Goal: Task Accomplishment & Management: Use online tool/utility

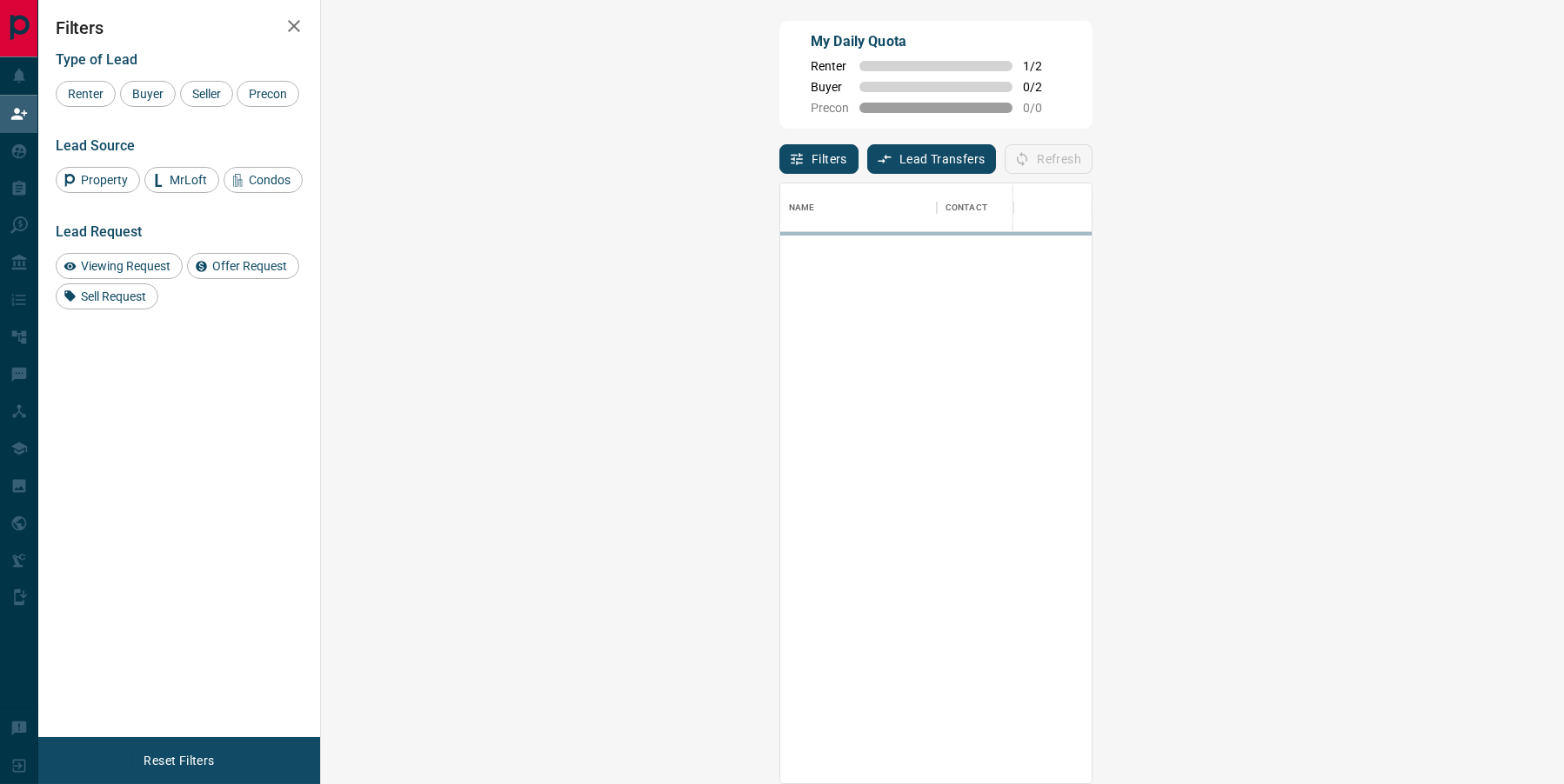
scroll to position [689, 1207]
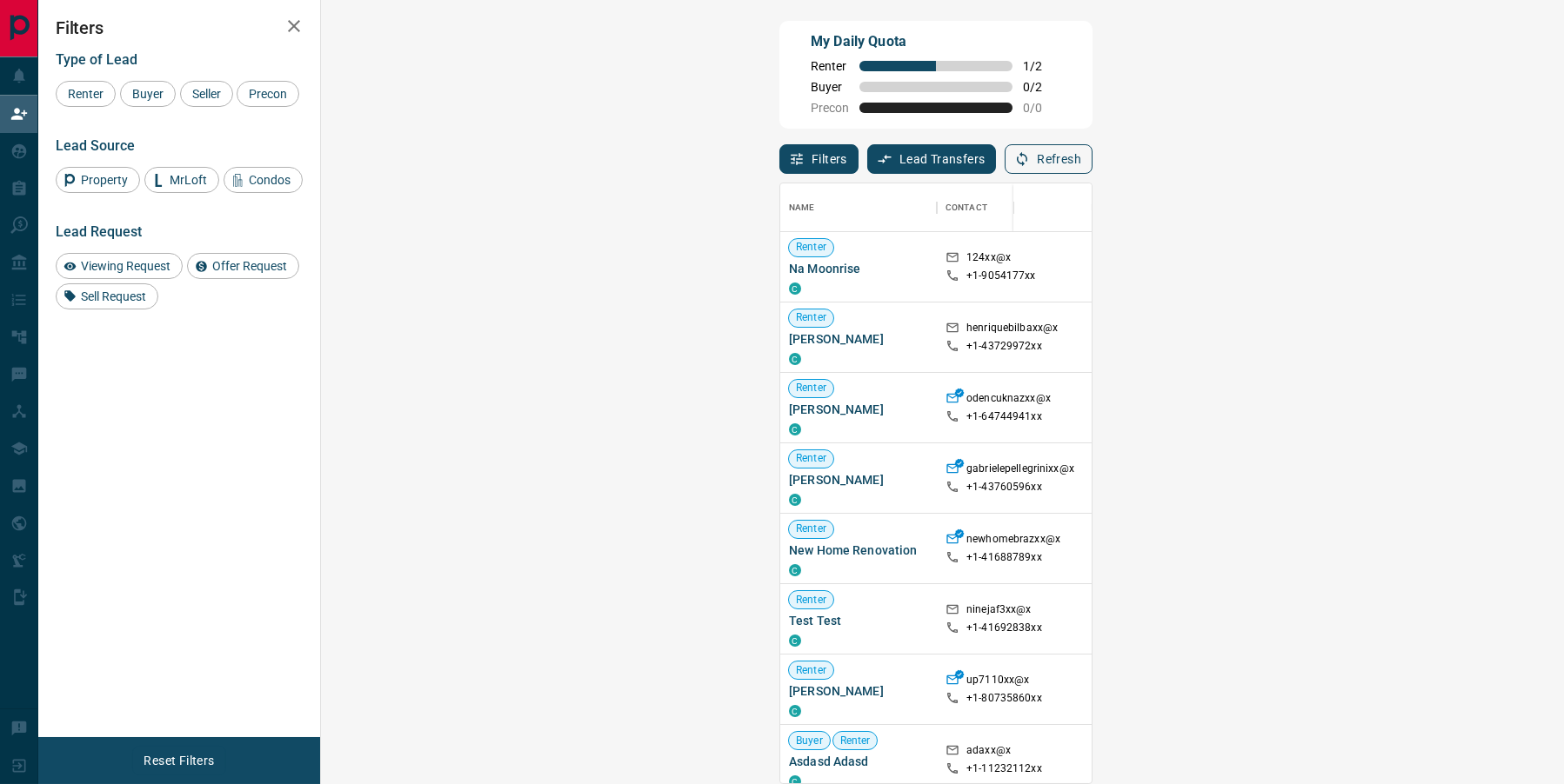
click at [1093, 154] on button "Refresh" at bounding box center [1048, 159] width 88 height 30
click at [1083, 187] on div at bounding box center [1052, 208] width 61 height 48
click at [1093, 144] on button "Refresh" at bounding box center [1048, 159] width 88 height 30
click at [1093, 167] on button "Refresh" at bounding box center [1048, 159] width 88 height 30
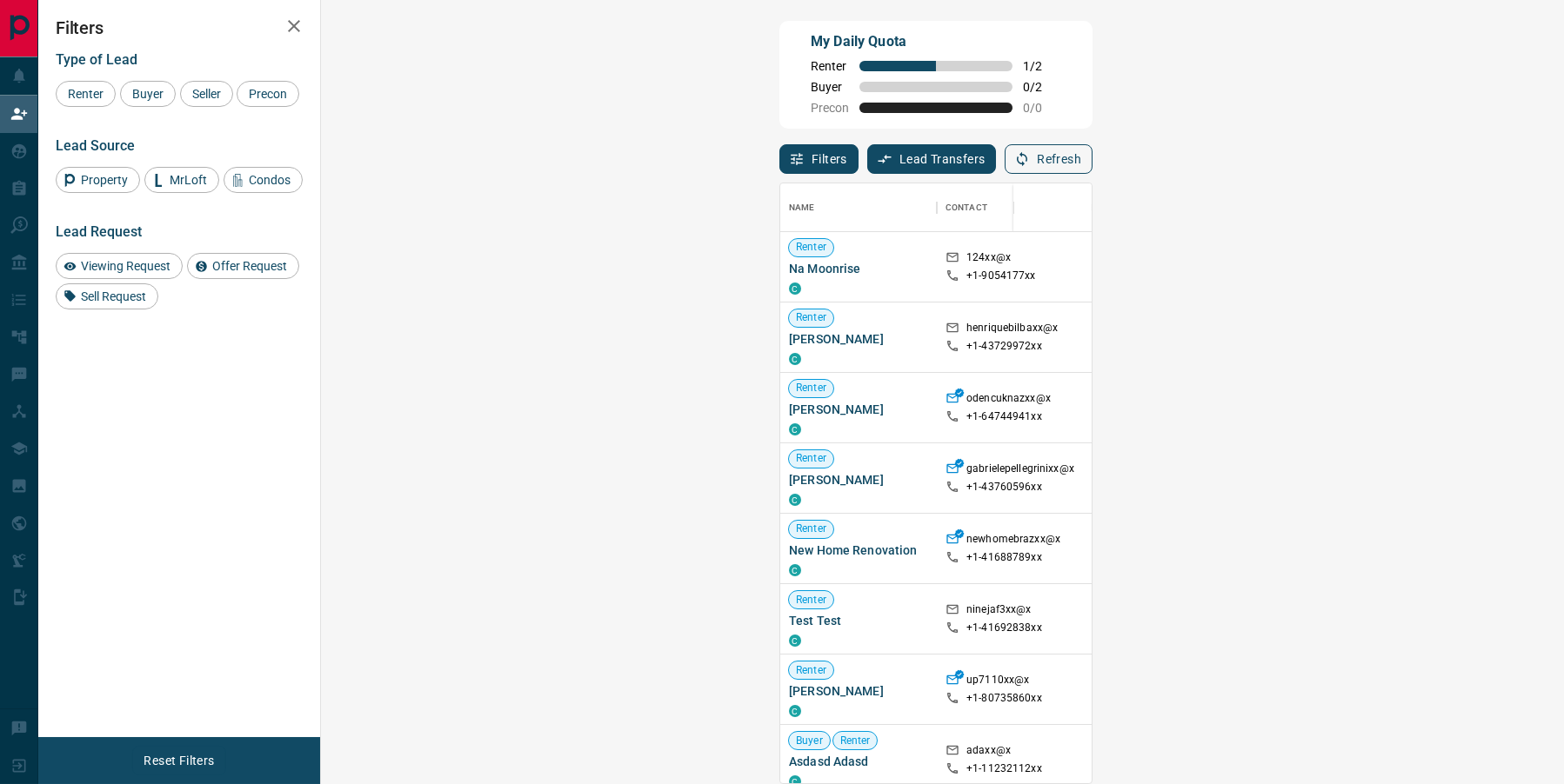
click at [1093, 144] on button "Refresh" at bounding box center [1048, 159] width 88 height 30
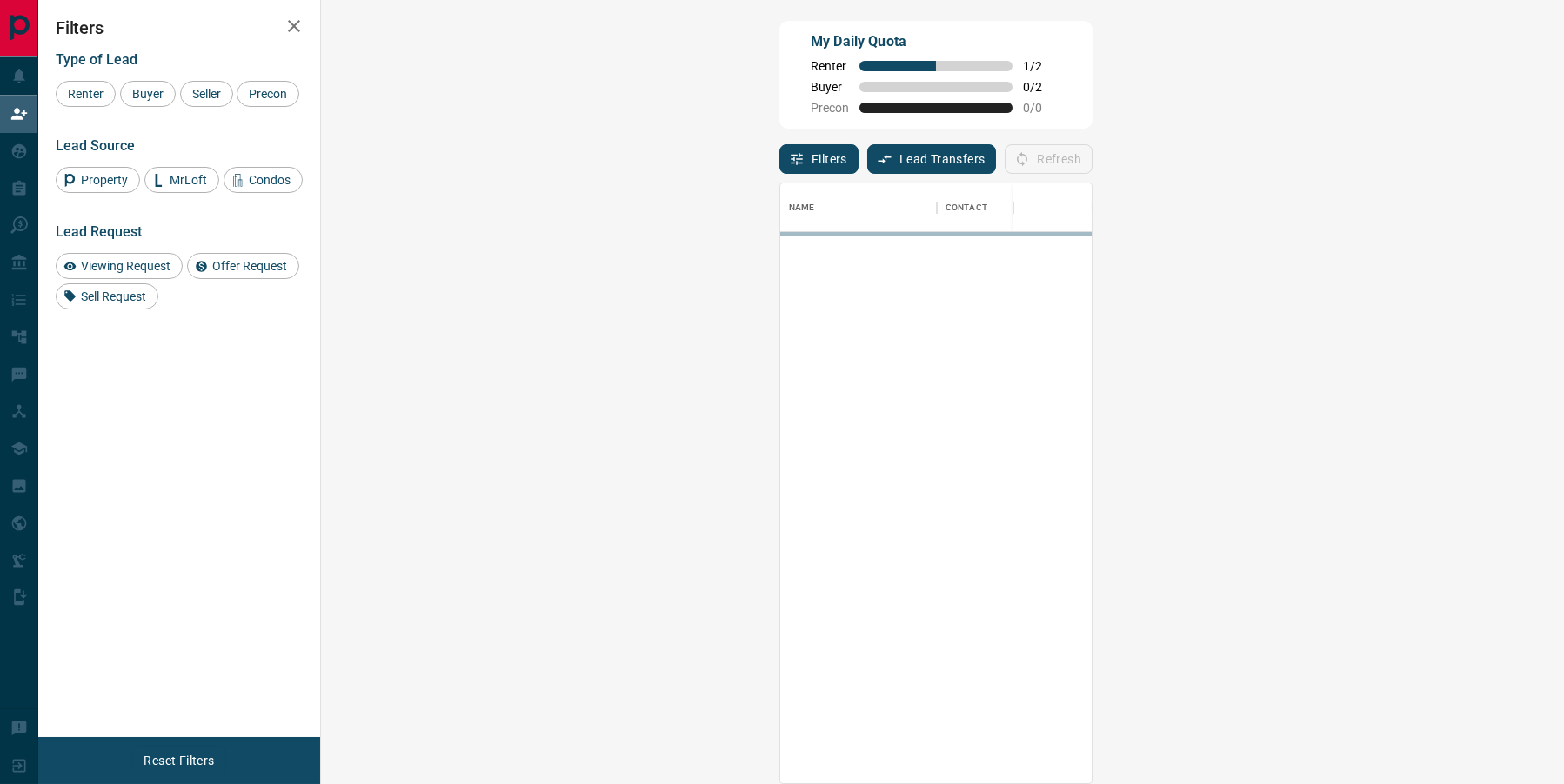
scroll to position [689, 1207]
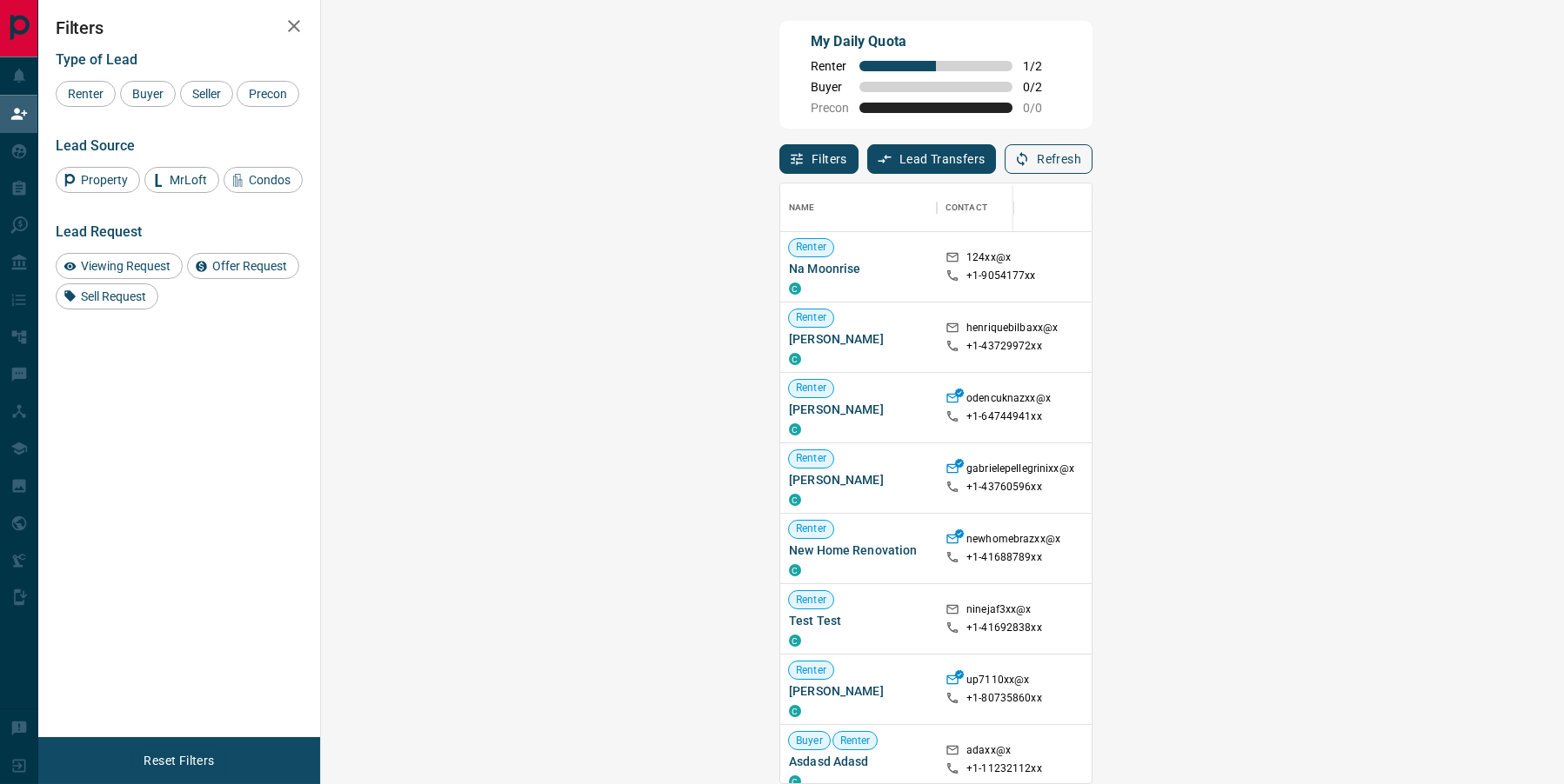
click at [1093, 144] on button "Refresh" at bounding box center [1048, 159] width 88 height 30
click at [1030, 151] on icon "button" at bounding box center [1022, 158] width 16 height 16
click at [1028, 152] on icon "button" at bounding box center [1021, 159] width 10 height 15
click at [1093, 144] on button "Refresh" at bounding box center [1048, 159] width 88 height 30
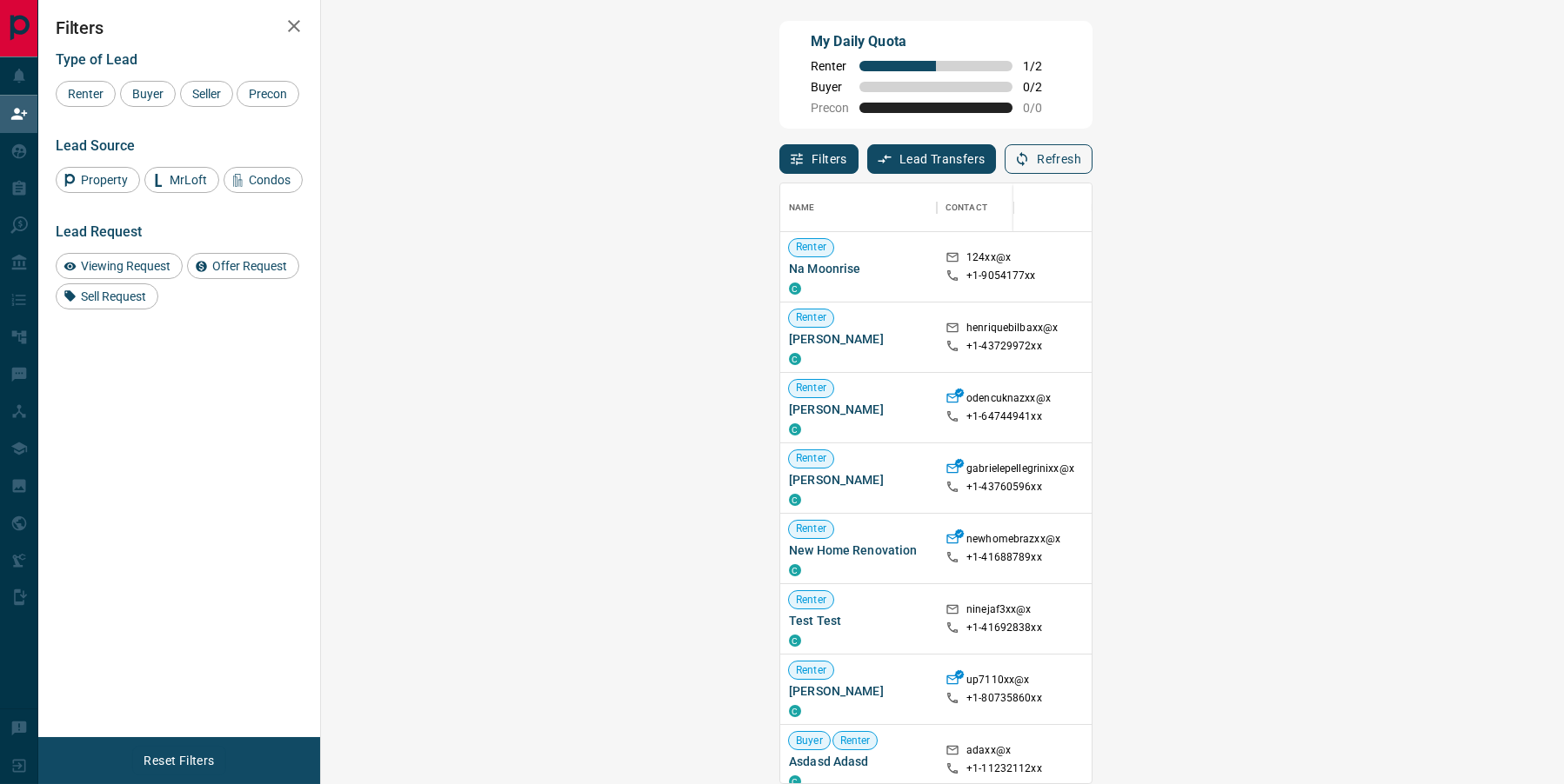
click at [1093, 144] on button "Refresh" at bounding box center [1048, 159] width 88 height 30
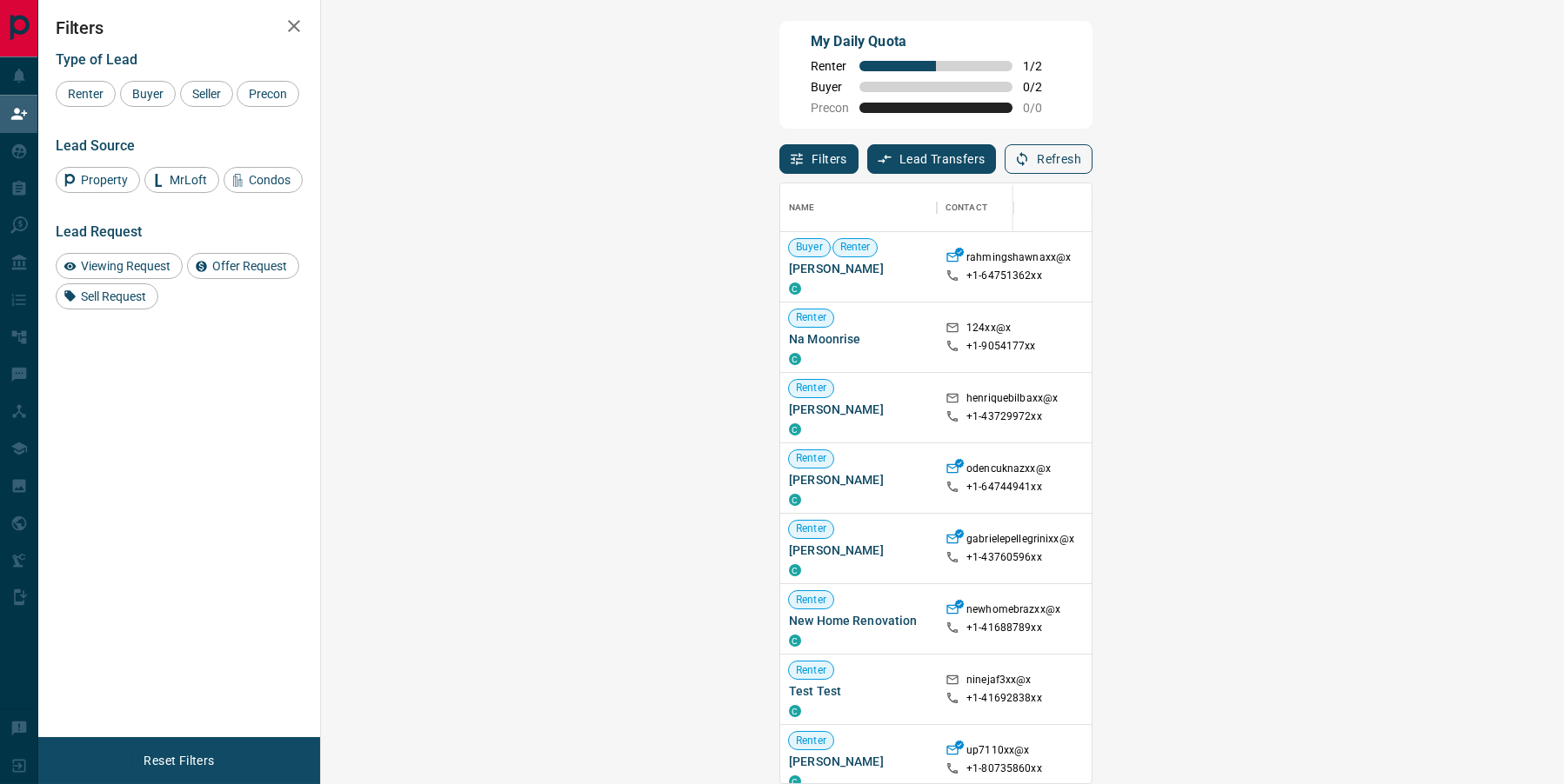
click at [1093, 144] on button "Refresh" at bounding box center [1048, 159] width 88 height 30
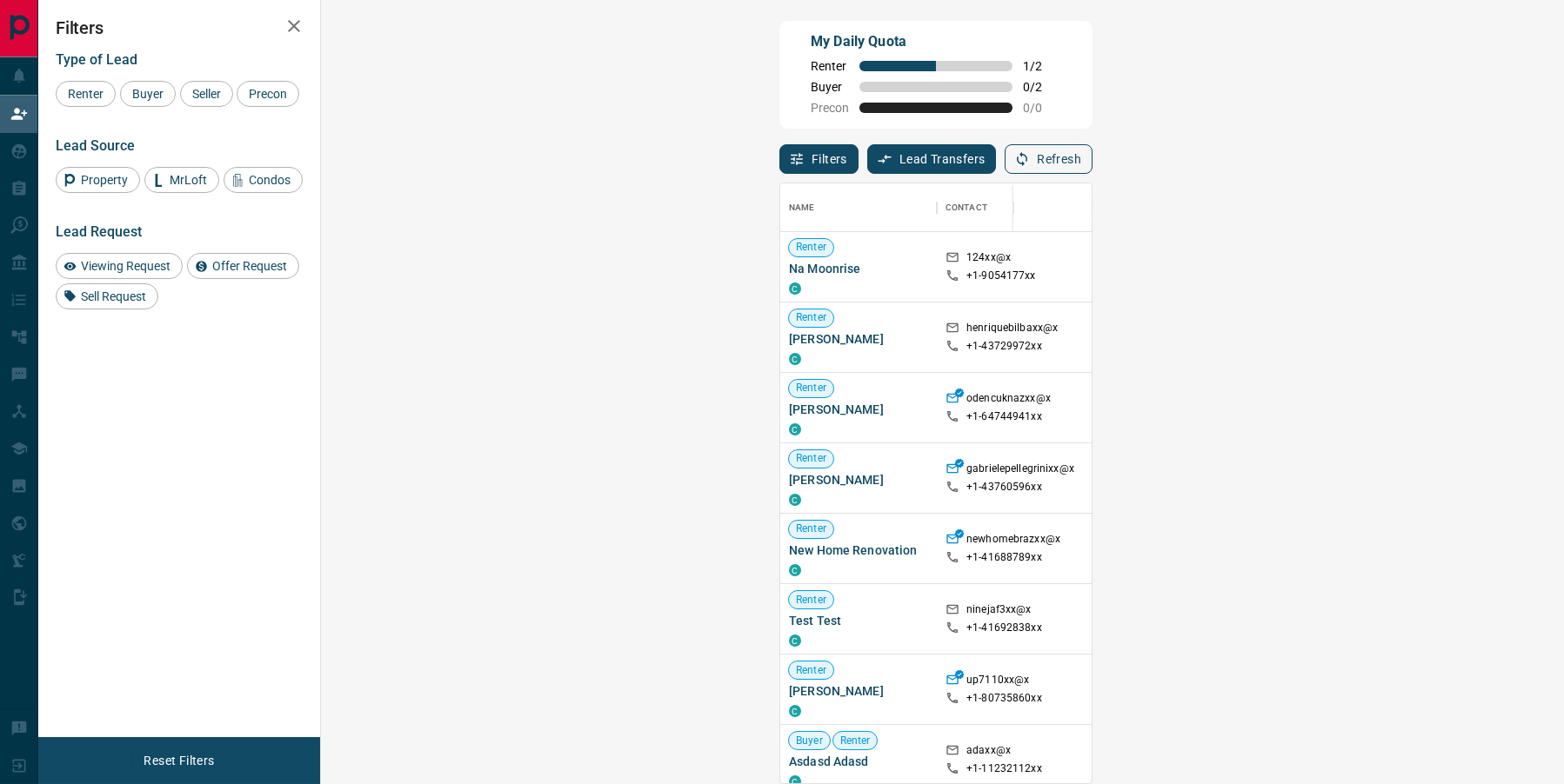
click at [1093, 144] on button "Refresh" at bounding box center [1048, 159] width 88 height 30
click at [1030, 151] on icon "button" at bounding box center [1022, 158] width 16 height 16
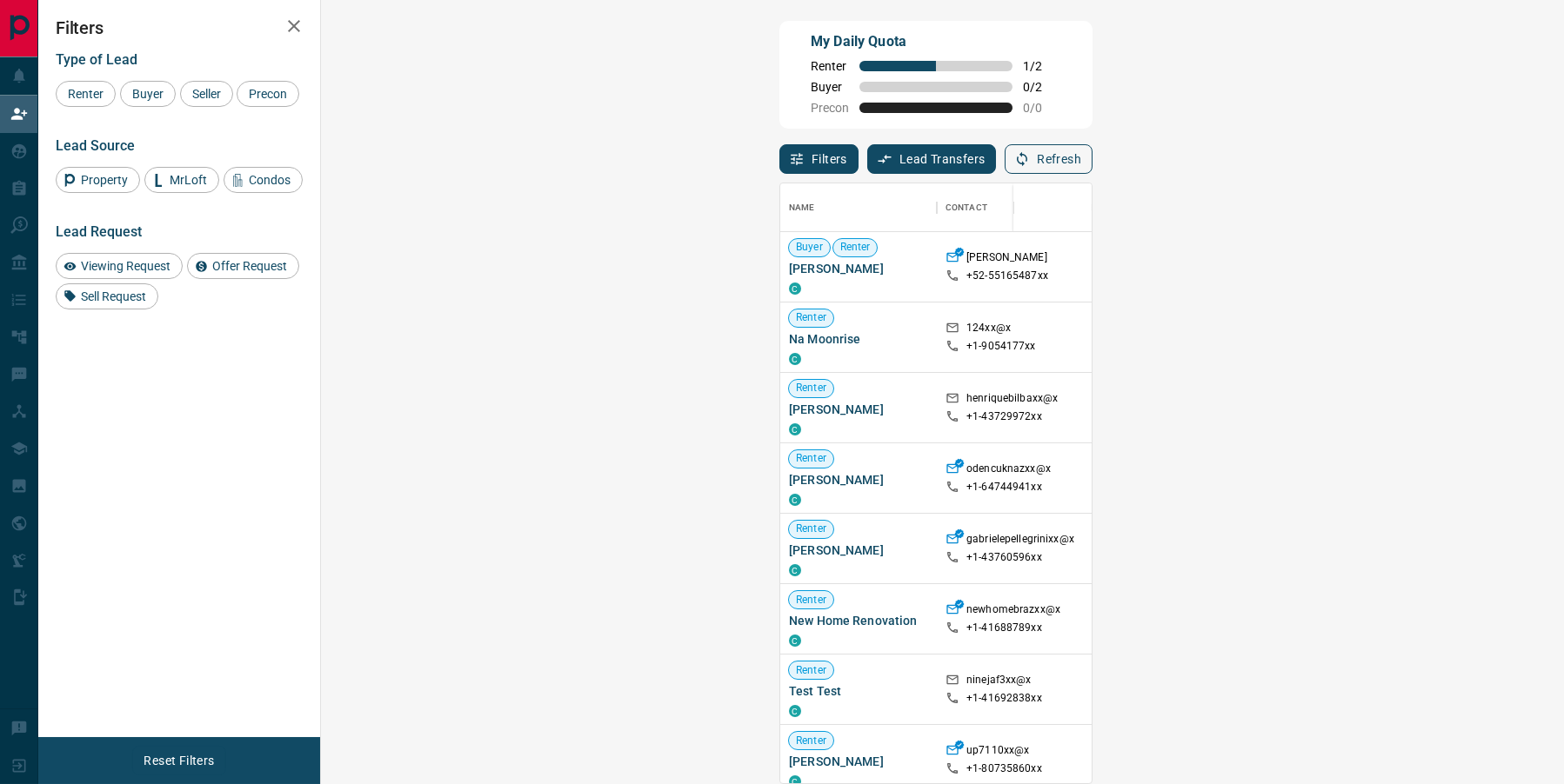
click at [1093, 144] on button "Refresh" at bounding box center [1048, 159] width 88 height 30
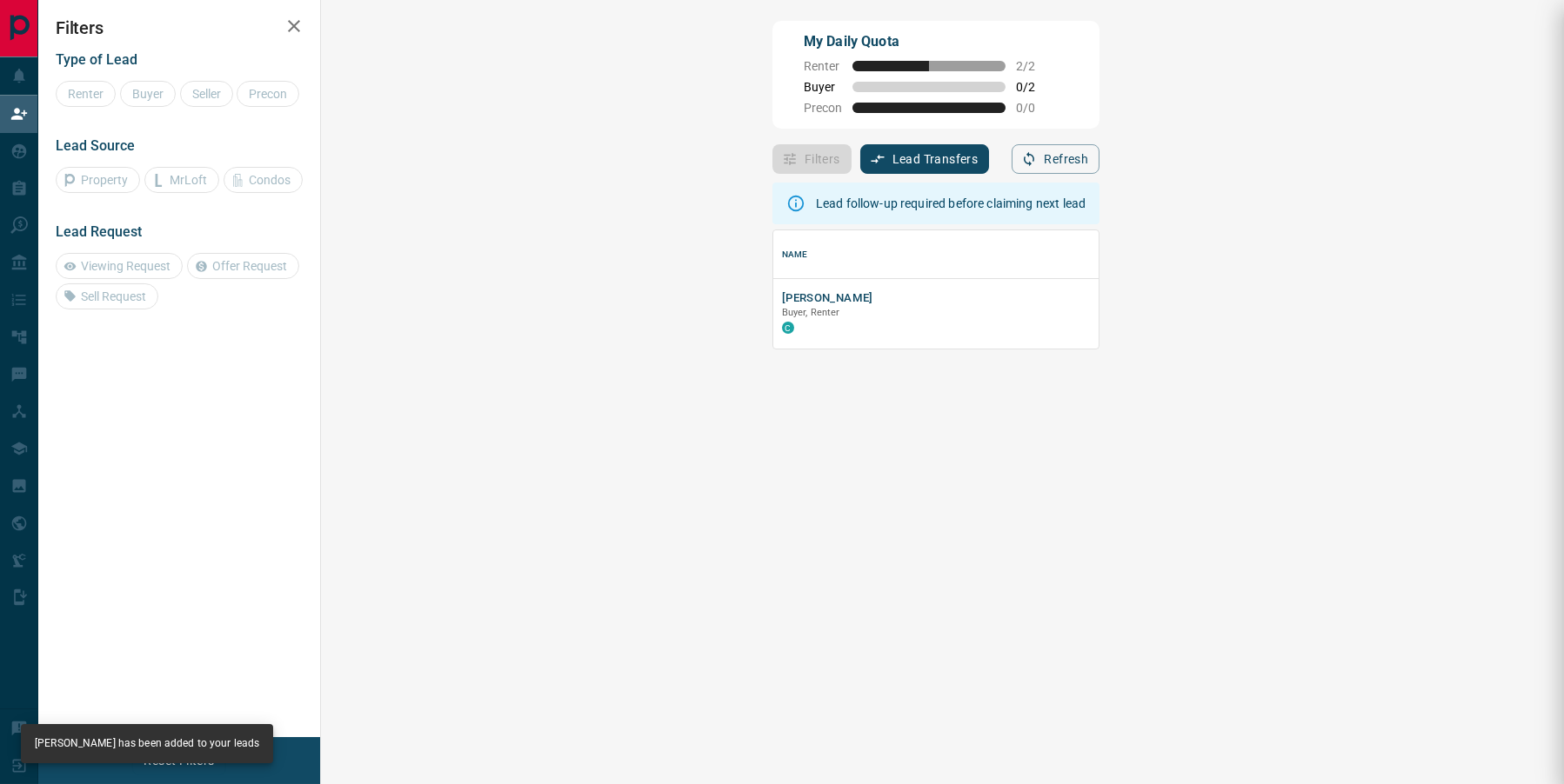
scroll to position [117, 1207]
click at [782, 291] on button "[PERSON_NAME]" at bounding box center [828, 299] width 91 height 17
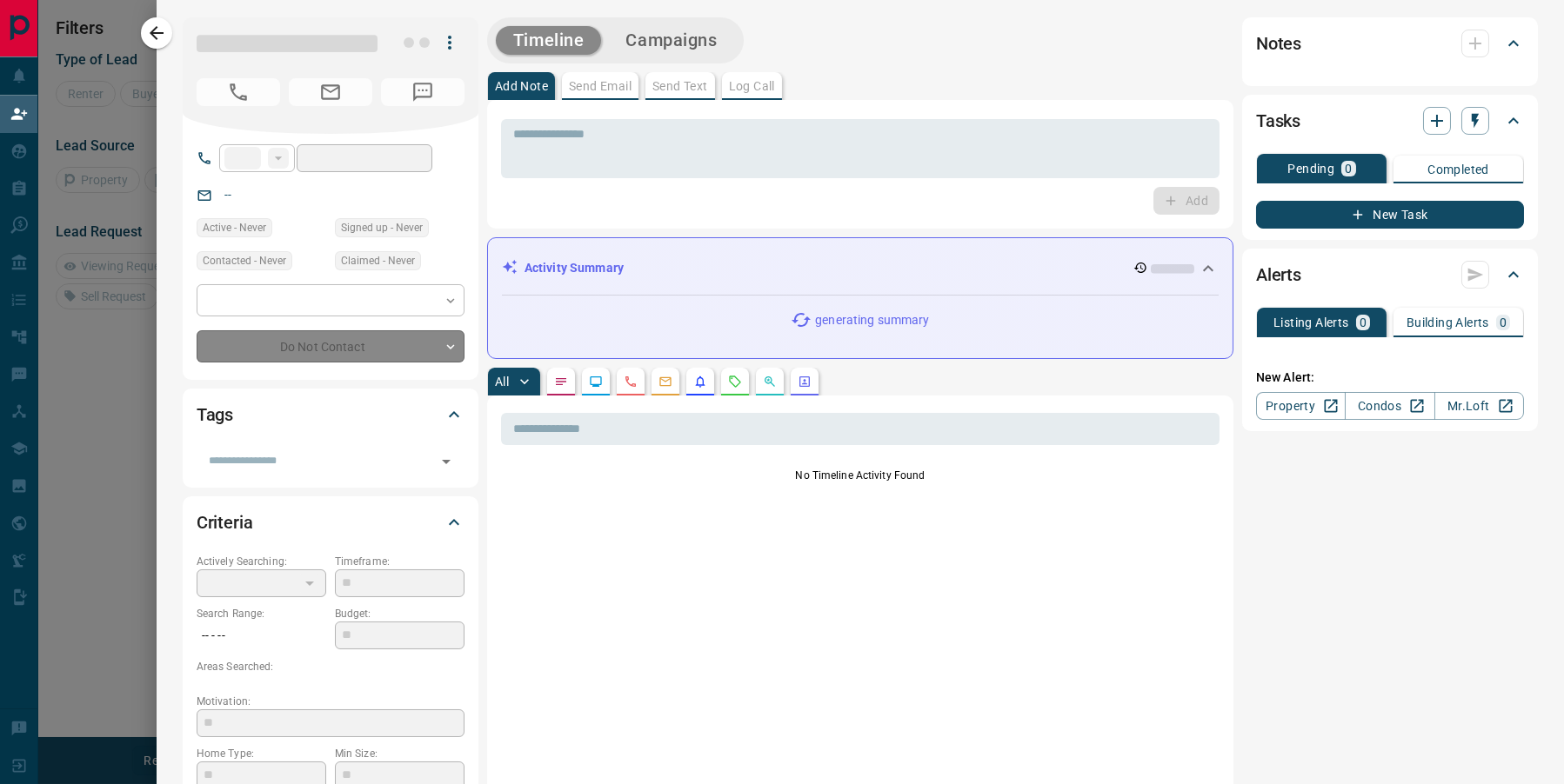
type input "**"
type input "**********"
type input "**"
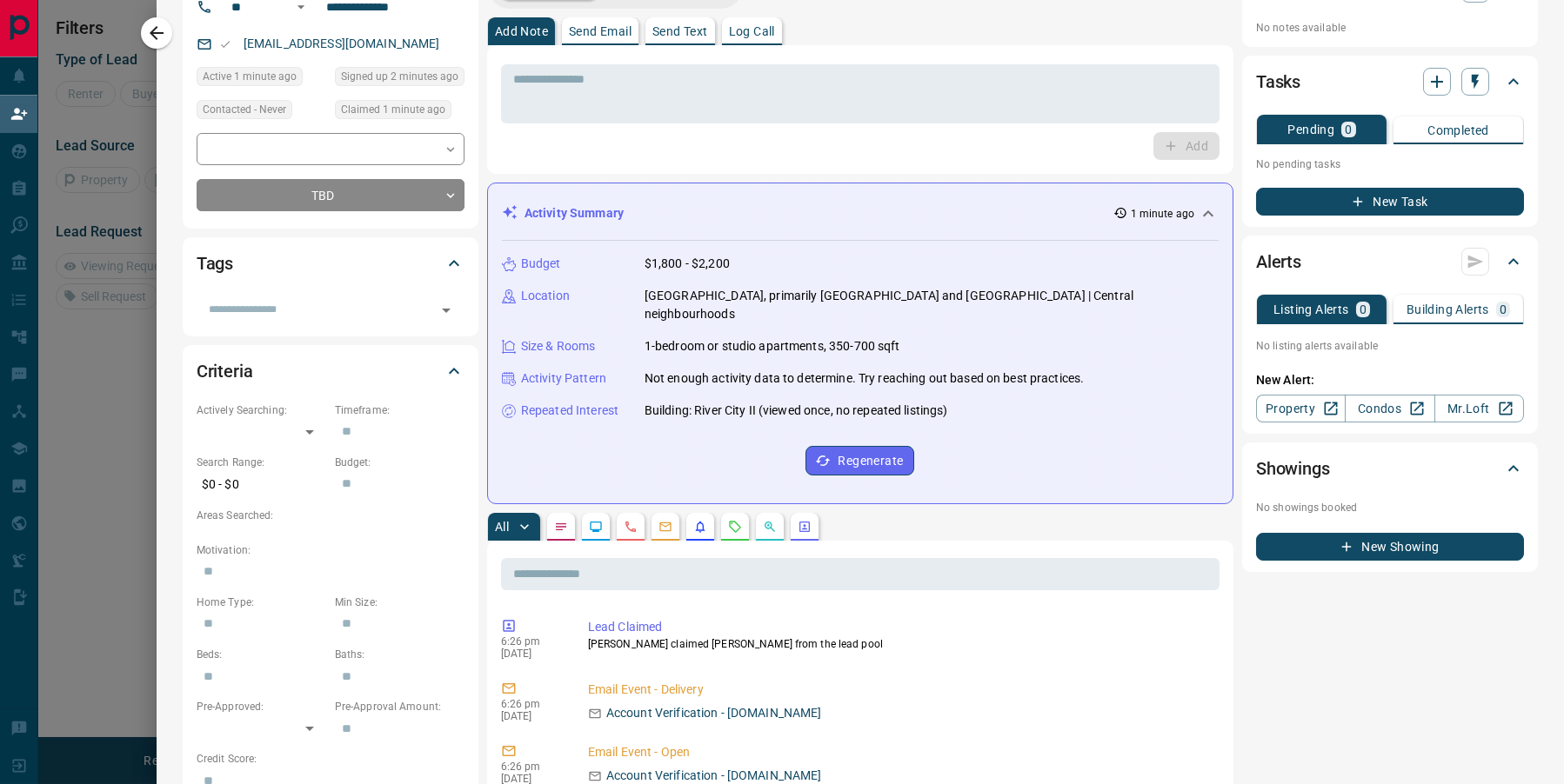
scroll to position [0, 0]
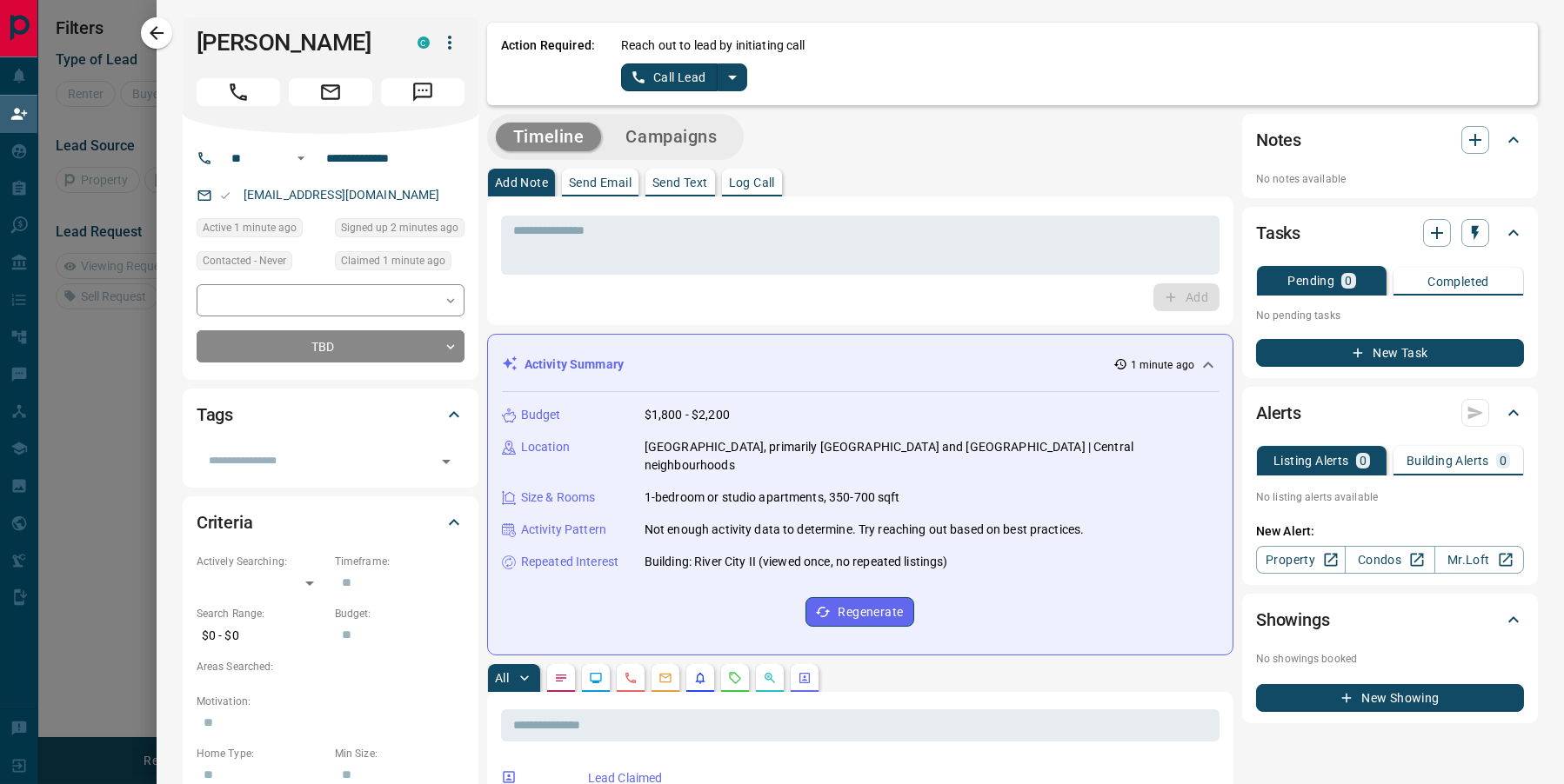
click at [104, 563] on div at bounding box center [782, 392] width 1564 height 784
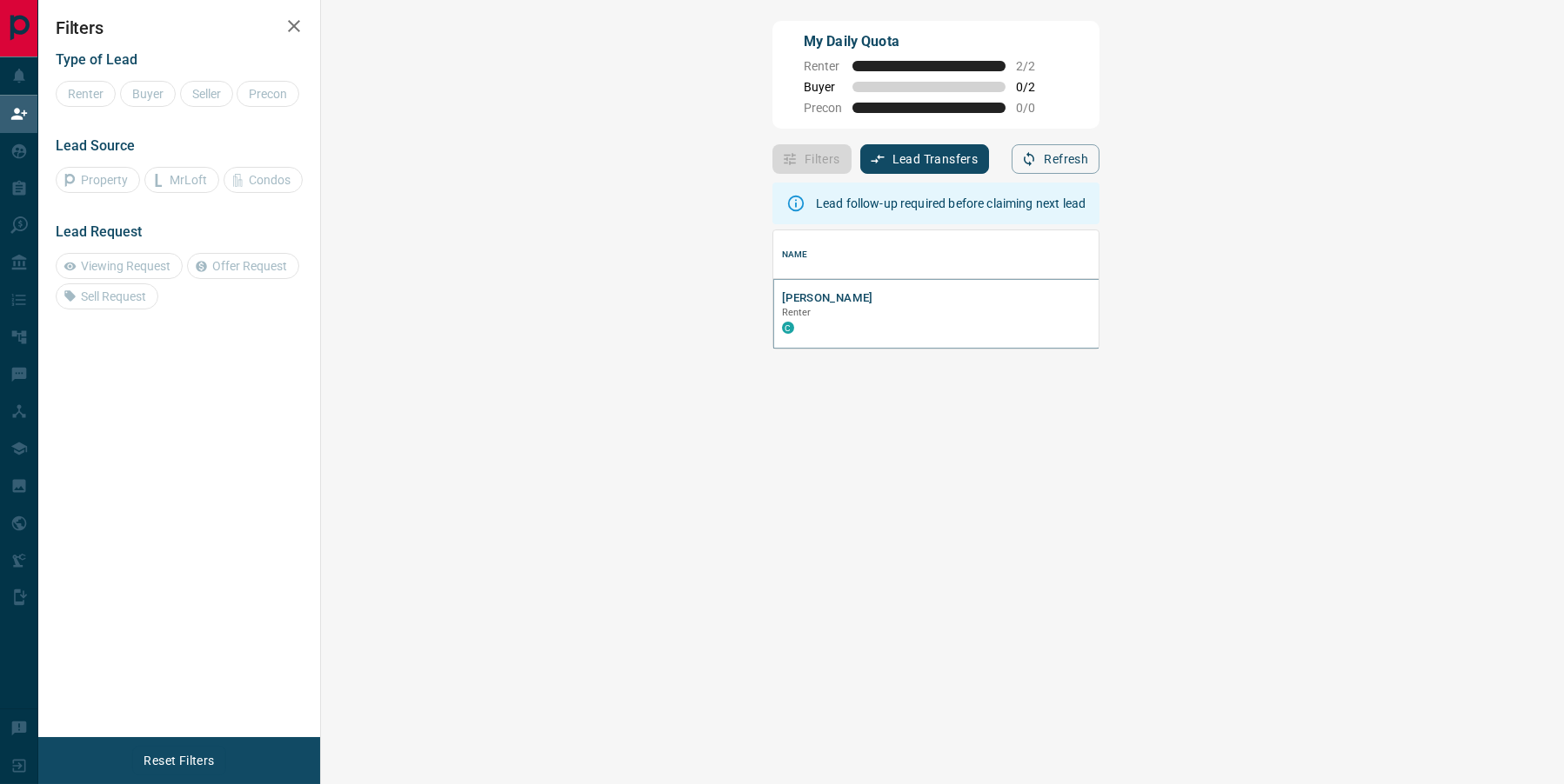
click at [782, 291] on button "[PERSON_NAME]" at bounding box center [828, 299] width 91 height 17
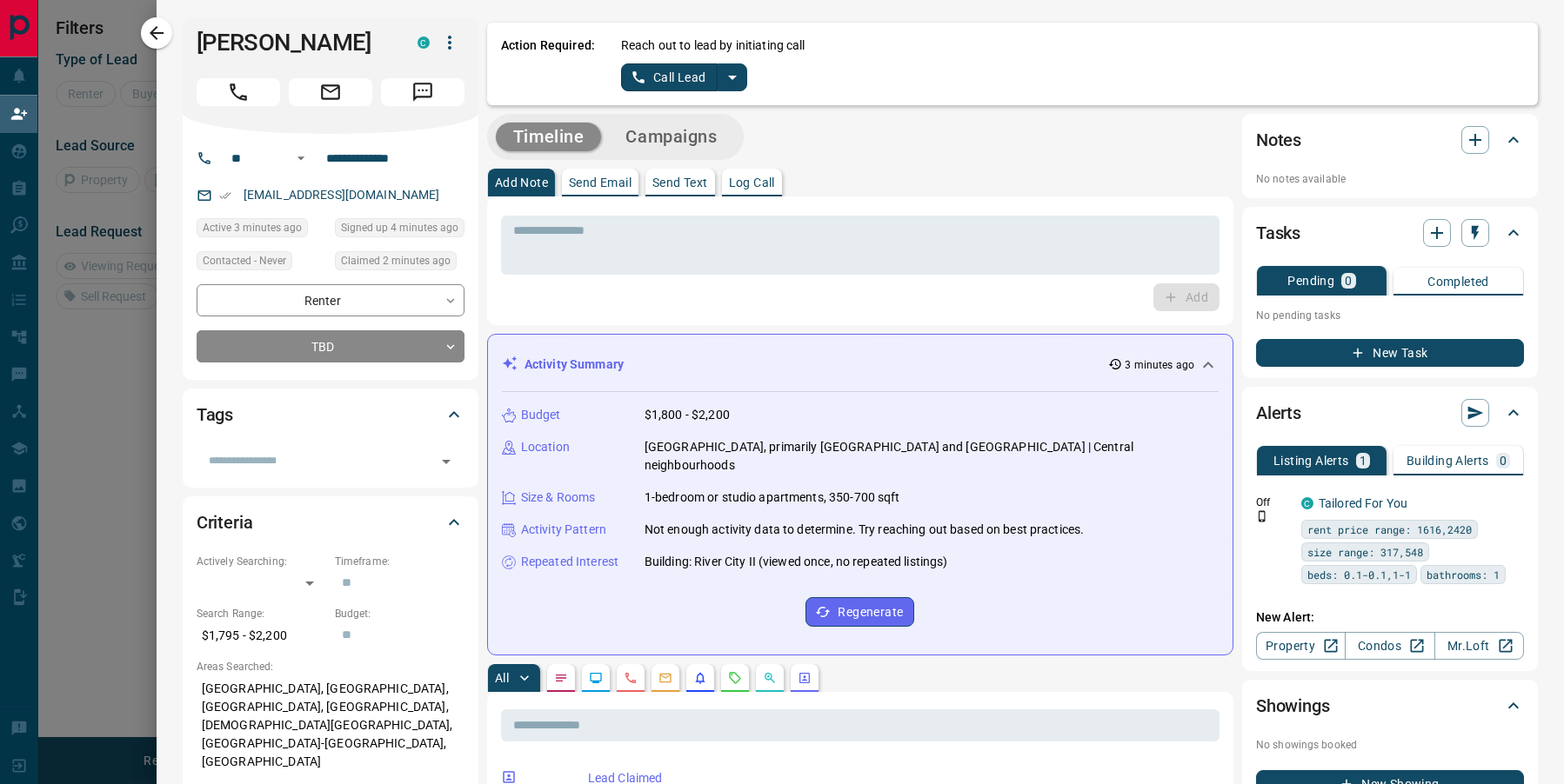
click at [728, 76] on icon "split button" at bounding box center [732, 77] width 8 height 5
click at [665, 137] on li "Log Manual Call" at bounding box center [683, 137] width 106 height 26
click at [647, 79] on button "Log Manual Call" at bounding box center [678, 77] width 115 height 28
click at [621, 80] on button "Yes" at bounding box center [638, 76] width 35 height 27
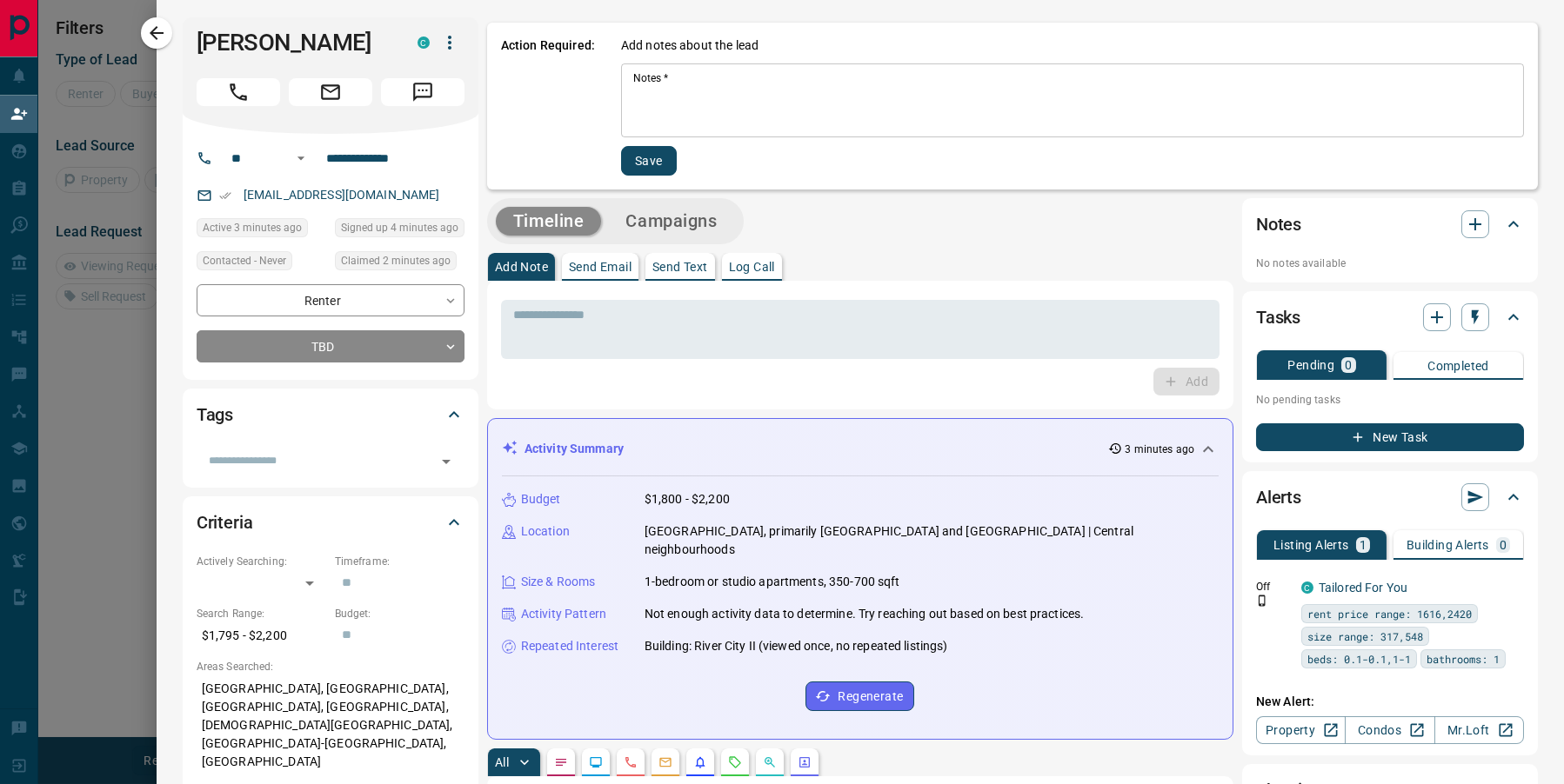
click at [706, 118] on textarea "Notes   *" at bounding box center [1073, 100] width 879 height 59
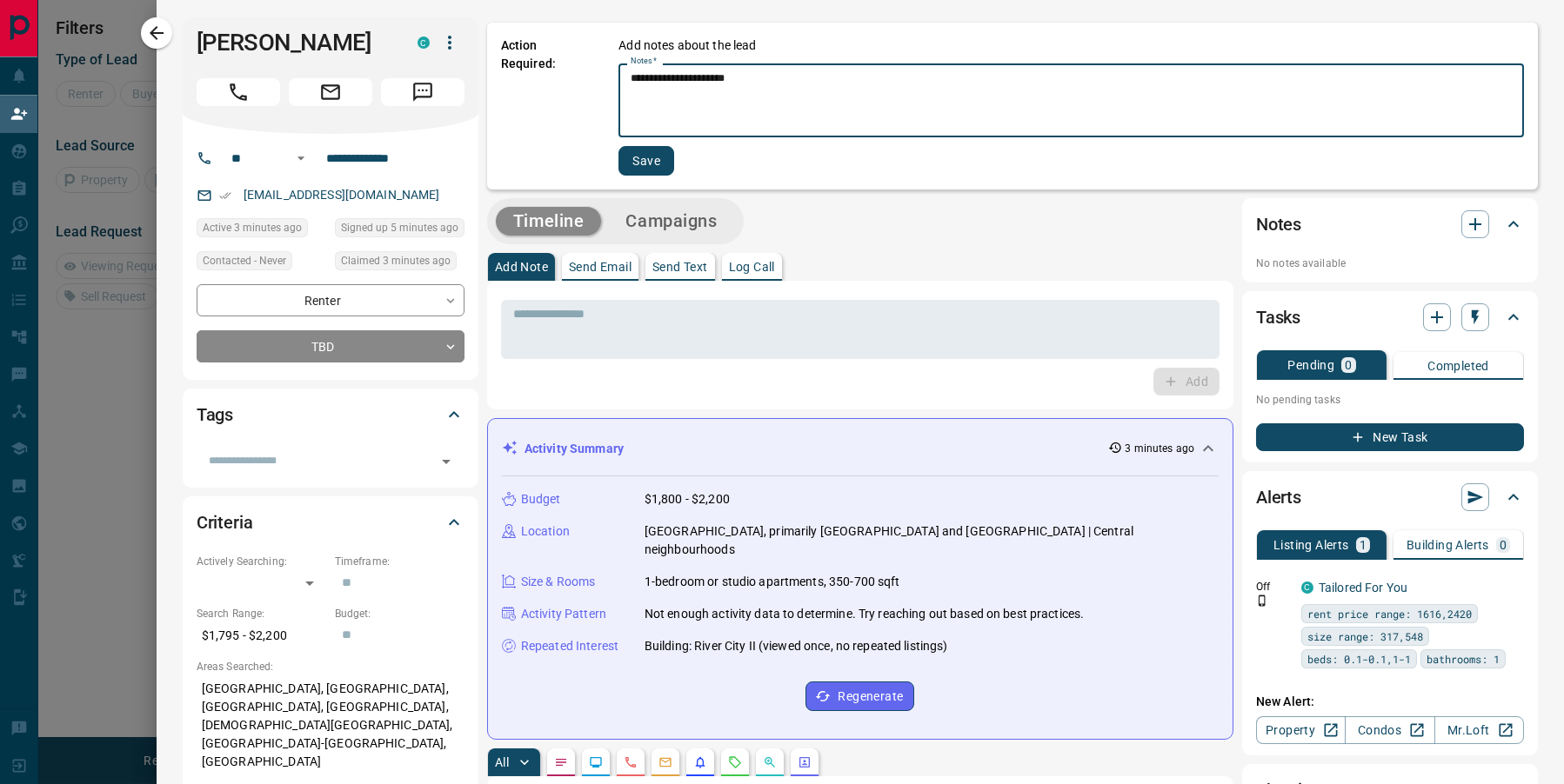
type textarea "**********"
click at [642, 162] on button "Save" at bounding box center [646, 161] width 56 height 30
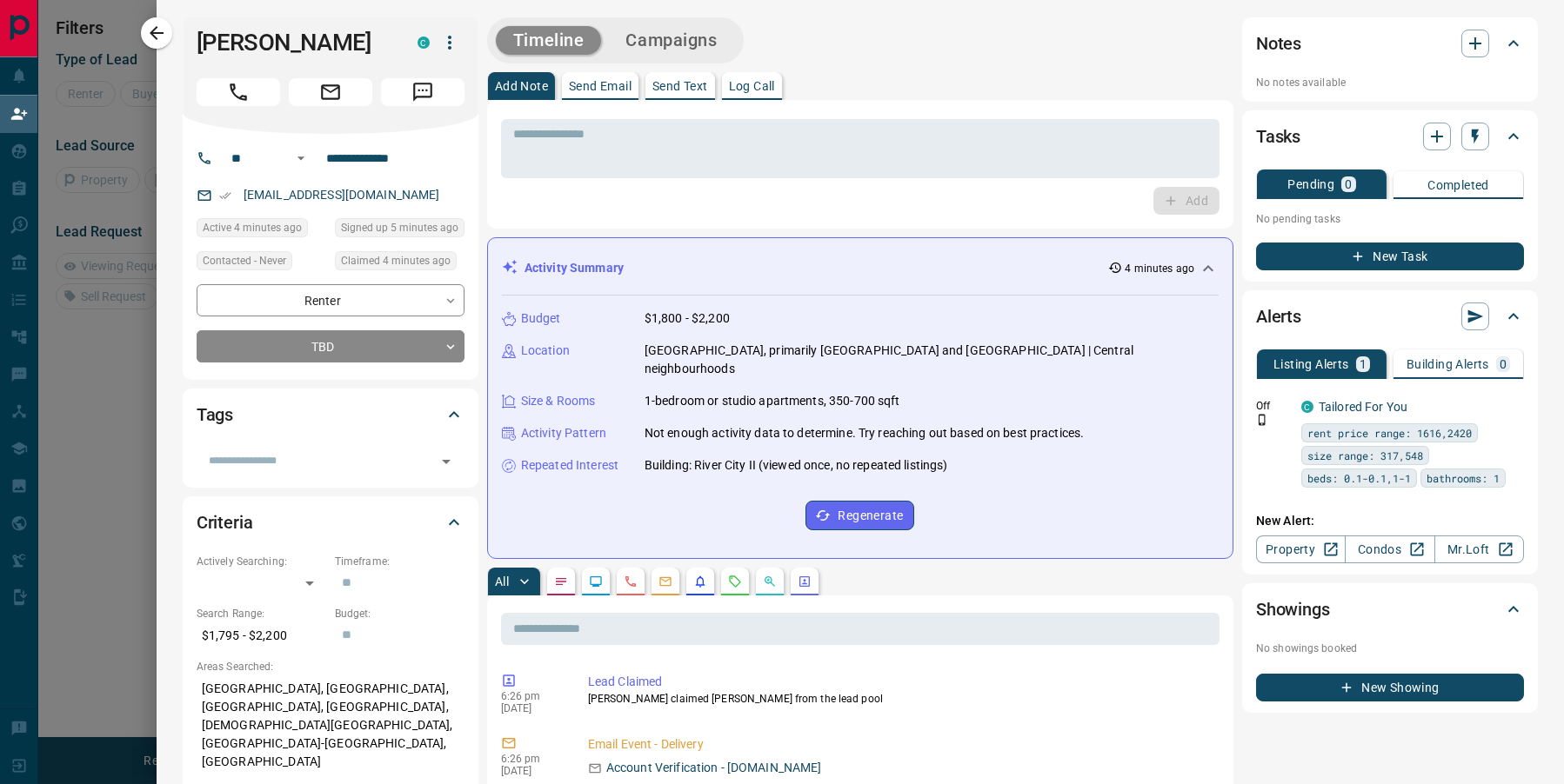
click at [109, 470] on div at bounding box center [782, 392] width 1564 height 784
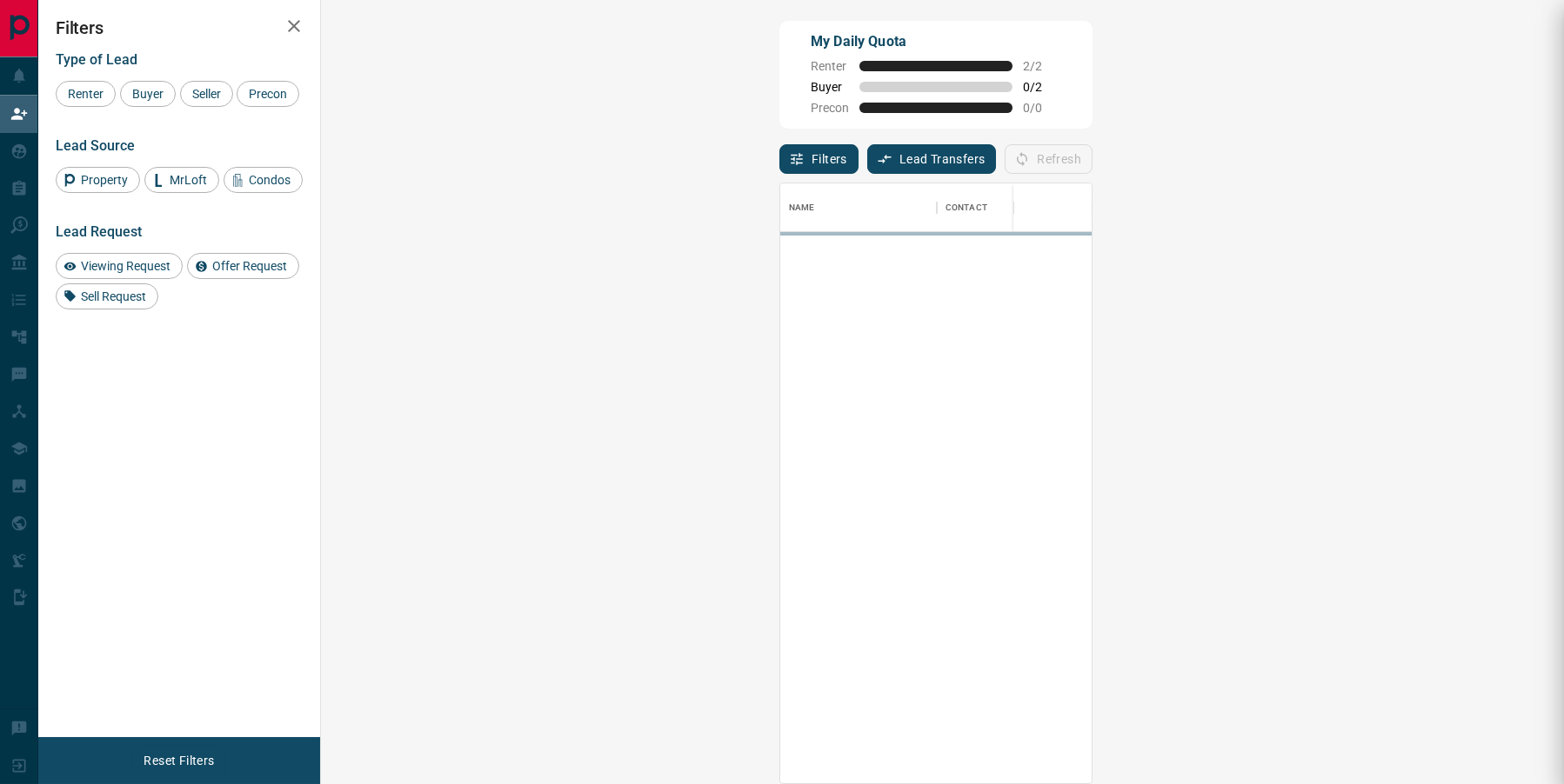
scroll to position [689, 1207]
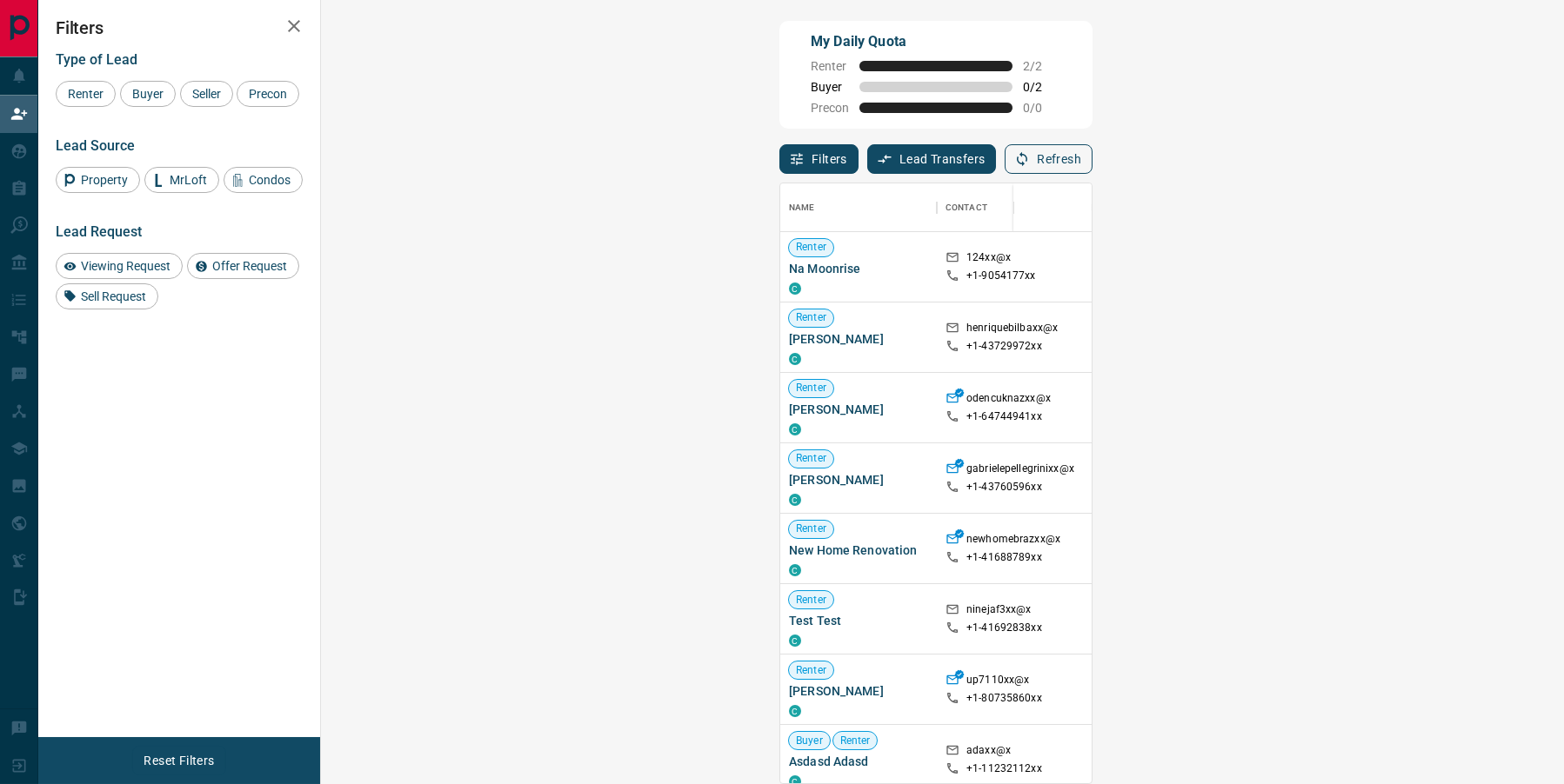
click at [1093, 148] on button "Refresh" at bounding box center [1048, 159] width 88 height 30
